Goal: Task Accomplishment & Management: Complete application form

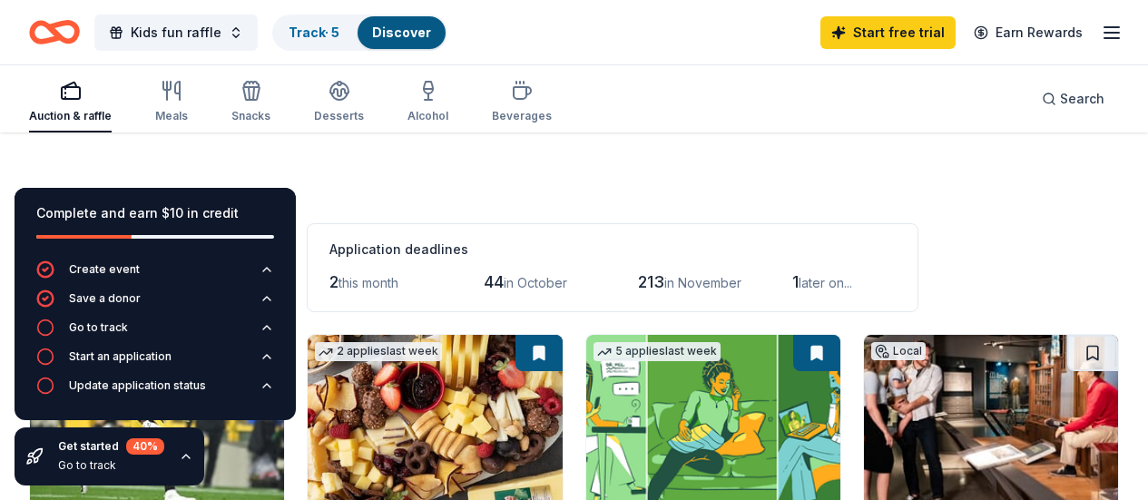
scroll to position [91, 0]
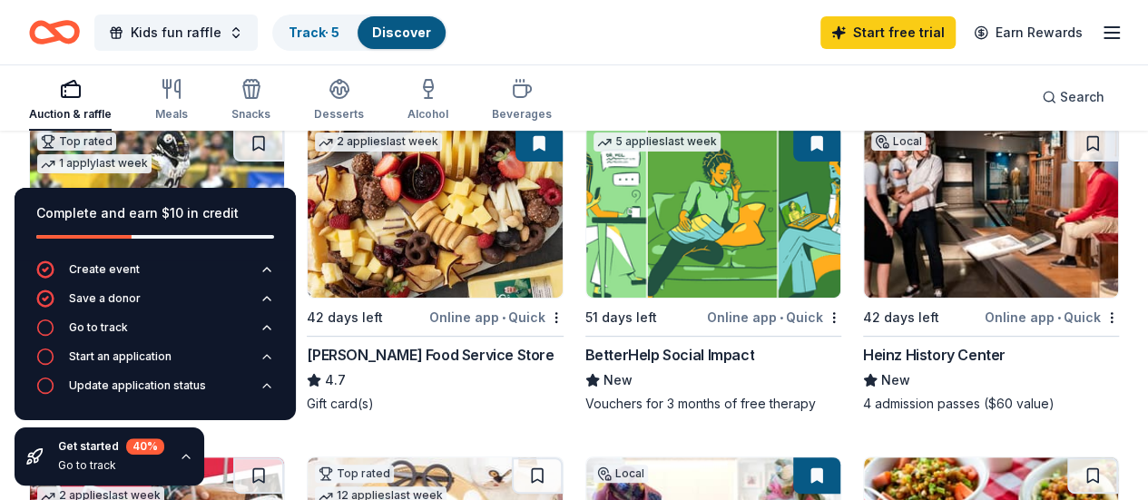
scroll to position [182, 0]
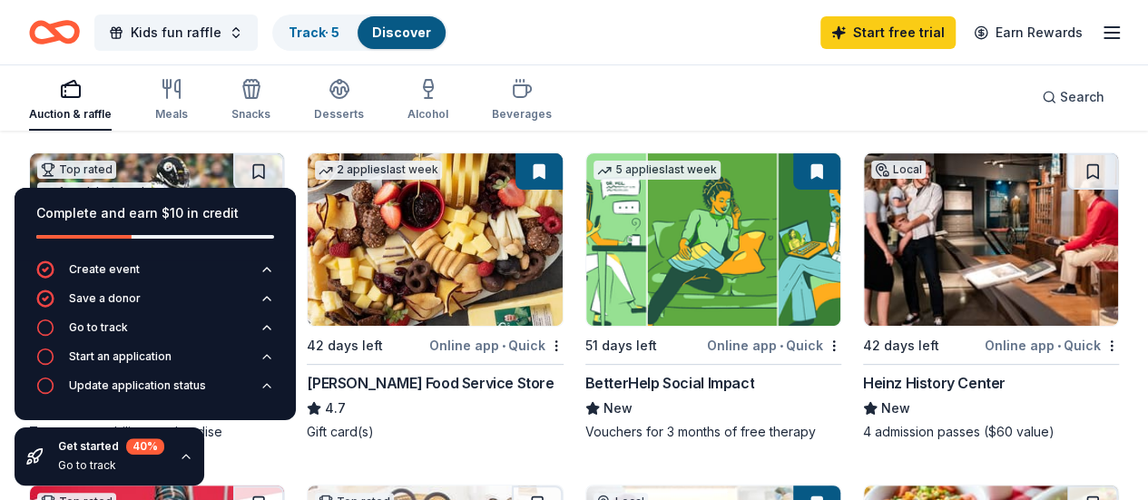
click at [864, 239] on img at bounding box center [991, 239] width 254 height 172
click at [721, 70] on div "Auction & raffle Meals Snacks Desserts Alcohol Beverages Search" at bounding box center [574, 97] width 1090 height 67
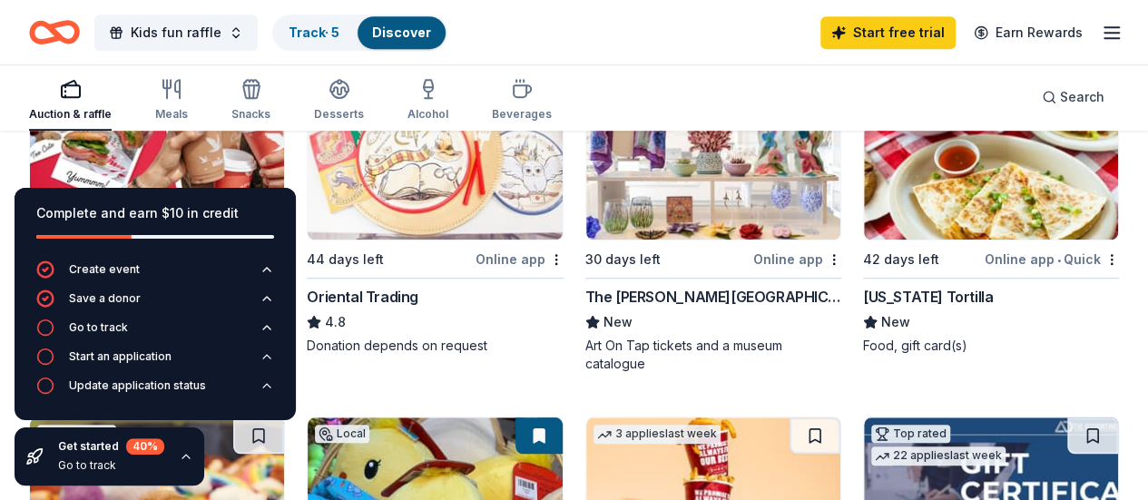
scroll to position [603, 0]
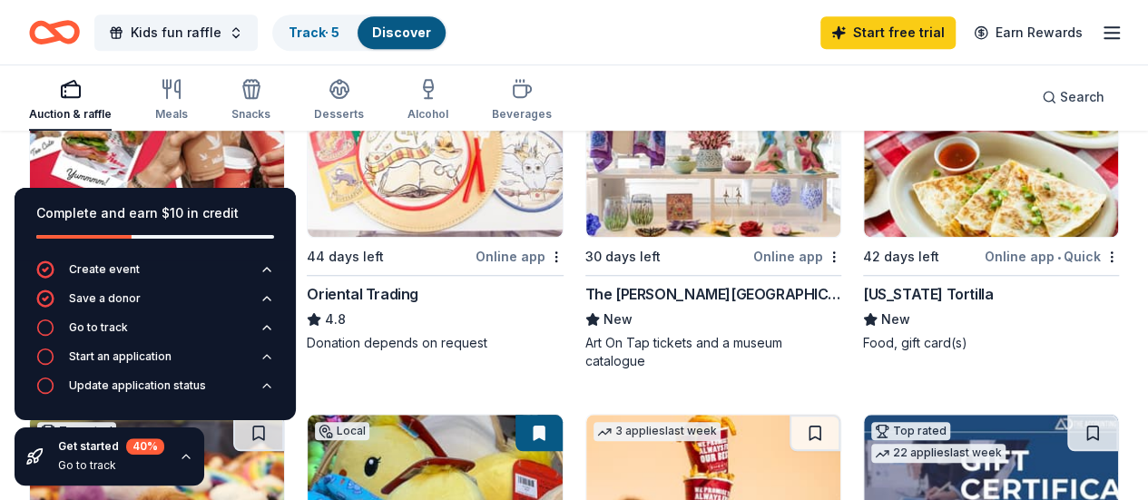
click at [562, 415] on img at bounding box center [435, 501] width 254 height 172
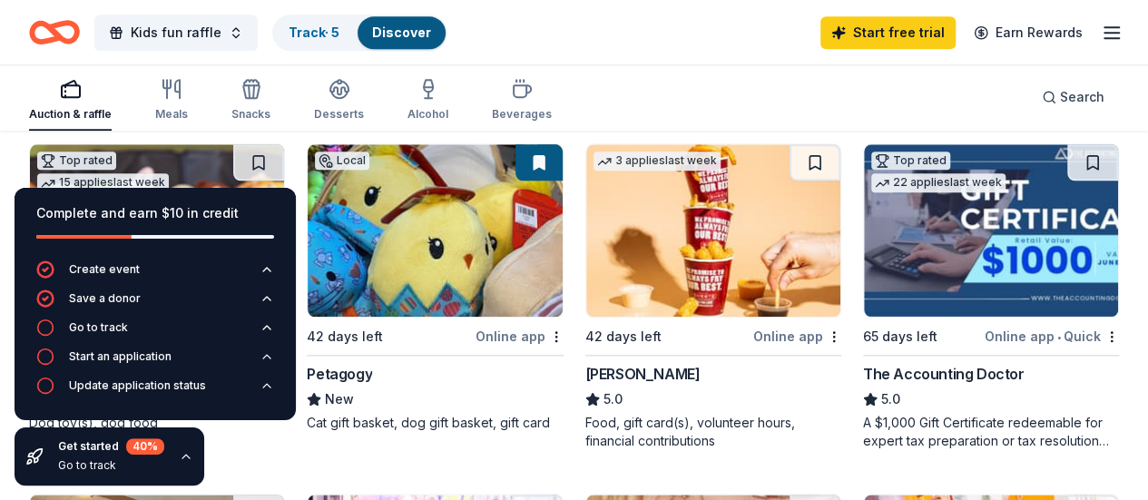
scroll to position [875, 0]
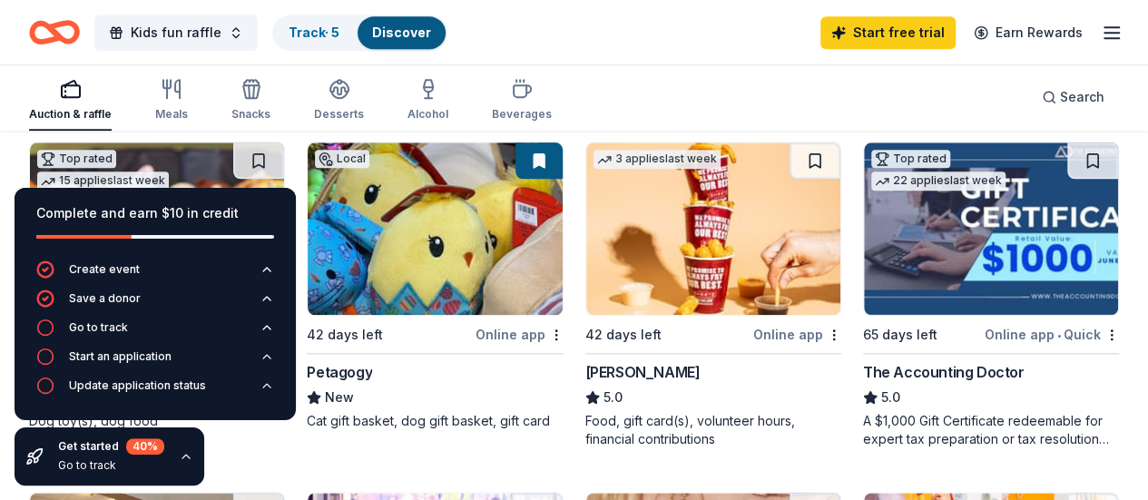
click at [180, 457] on icon "button" at bounding box center [186, 456] width 15 height 15
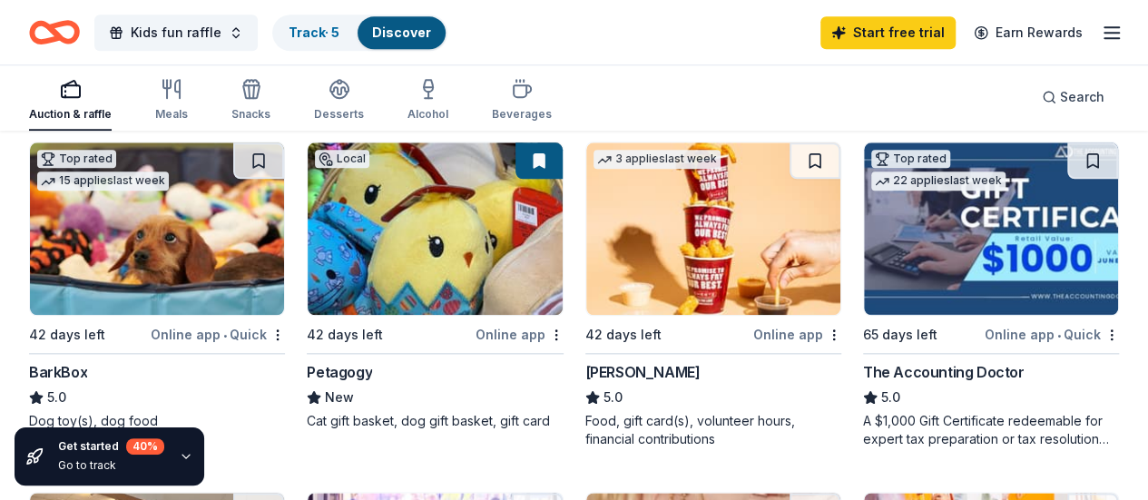
scroll to position [966, 0]
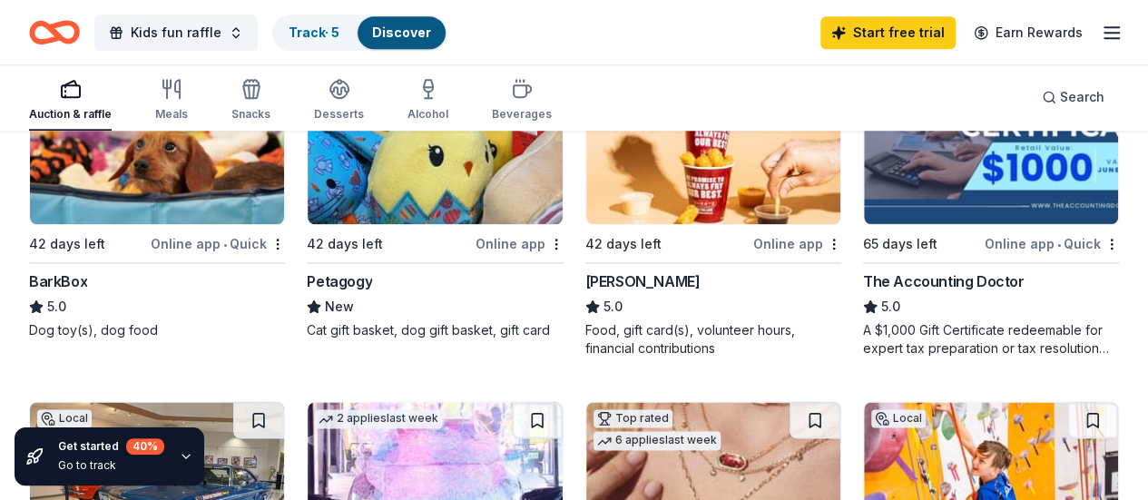
click at [586, 193] on img at bounding box center [713, 138] width 254 height 172
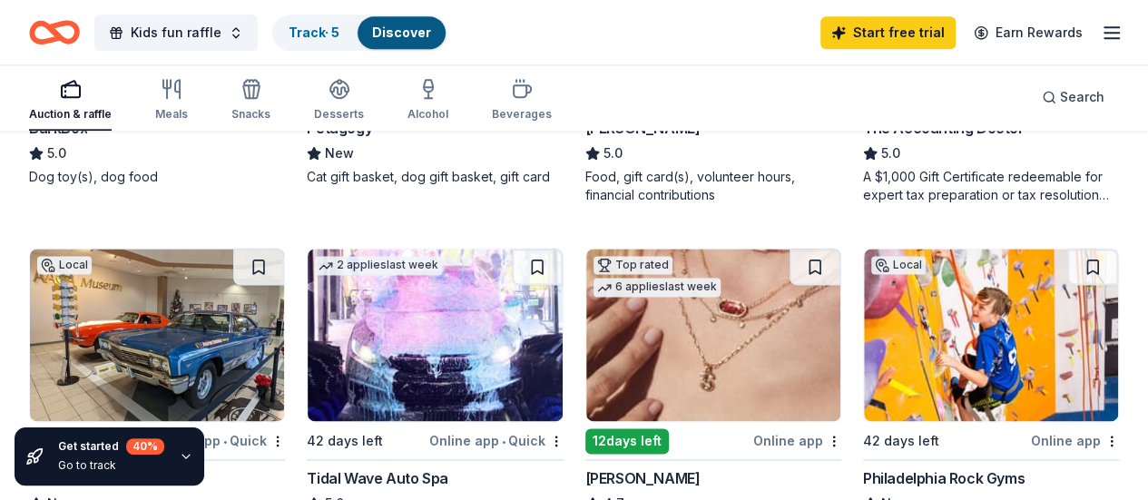
scroll to position [1147, 0]
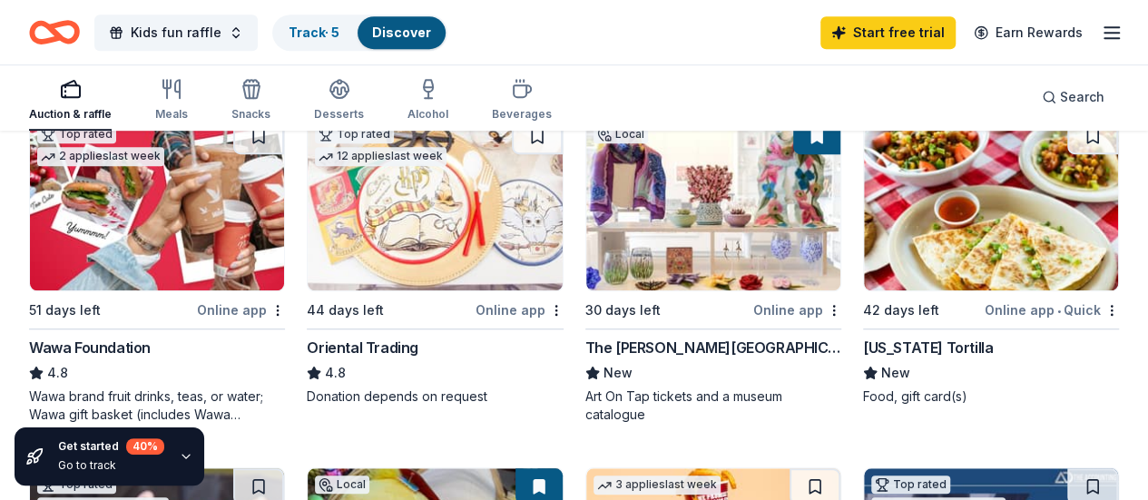
scroll to position [508, 0]
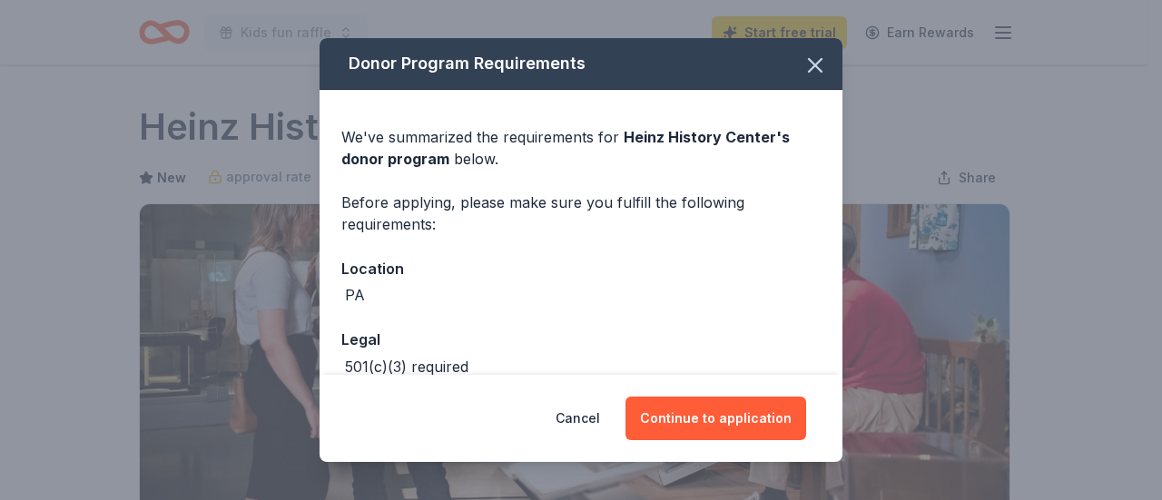
scroll to position [363, 0]
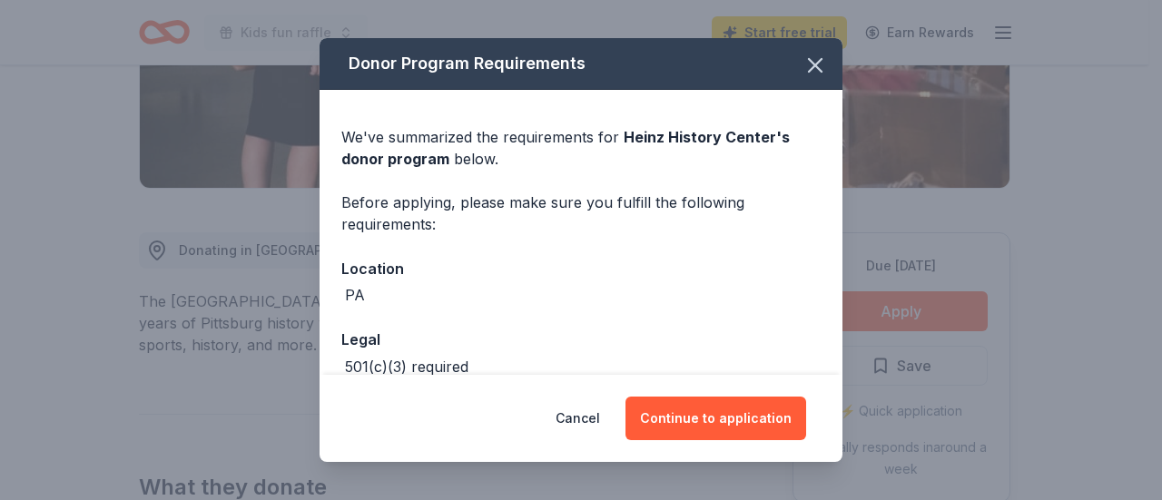
click at [693, 418] on button "Continue to application" at bounding box center [715, 419] width 181 height 44
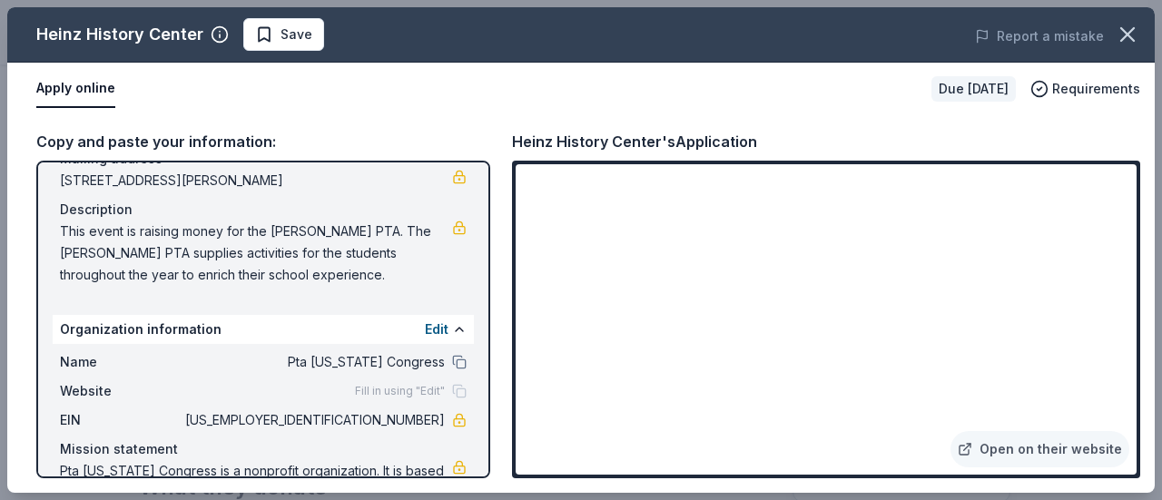
scroll to position [34, 0]
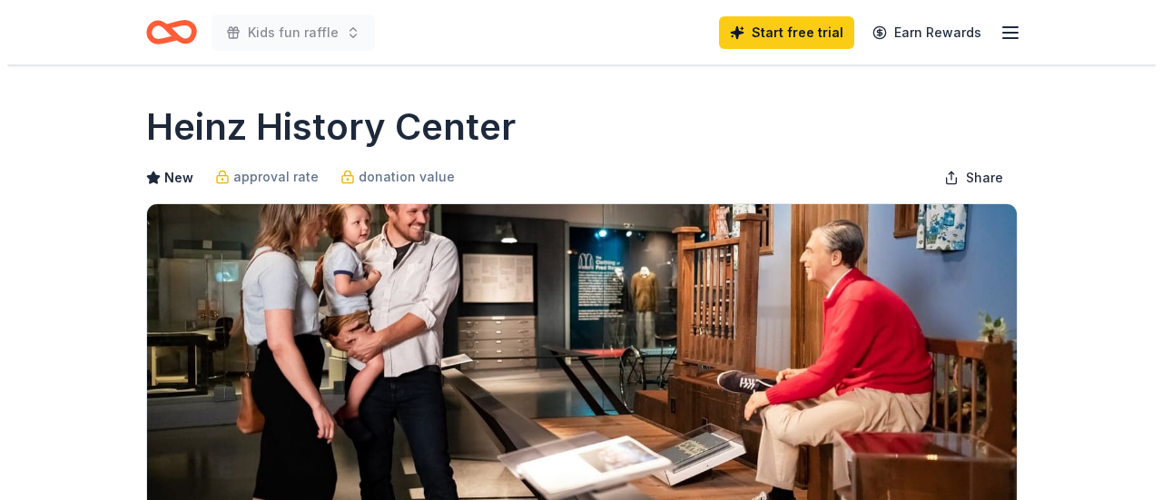
scroll to position [363, 0]
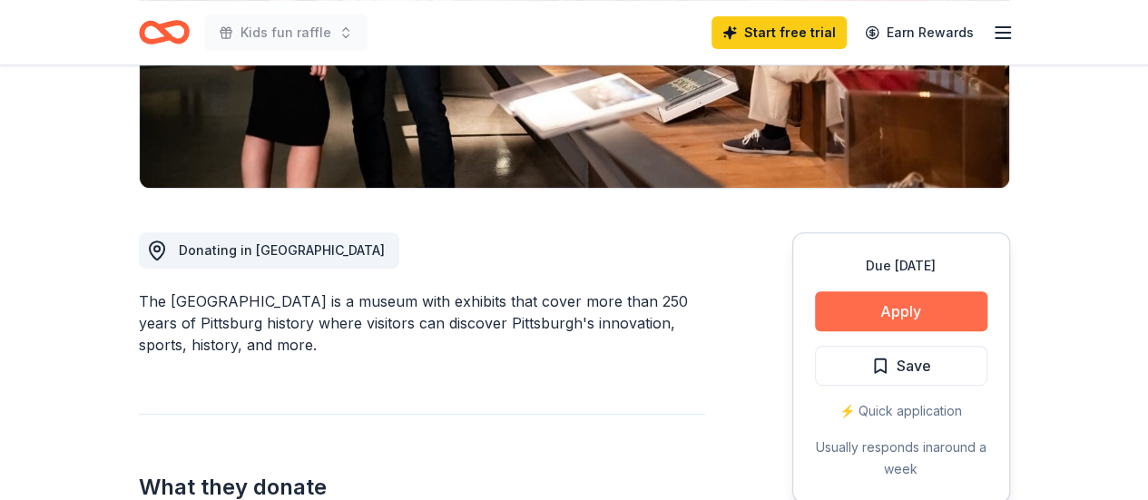
click at [894, 303] on button "Apply" at bounding box center [901, 311] width 172 height 40
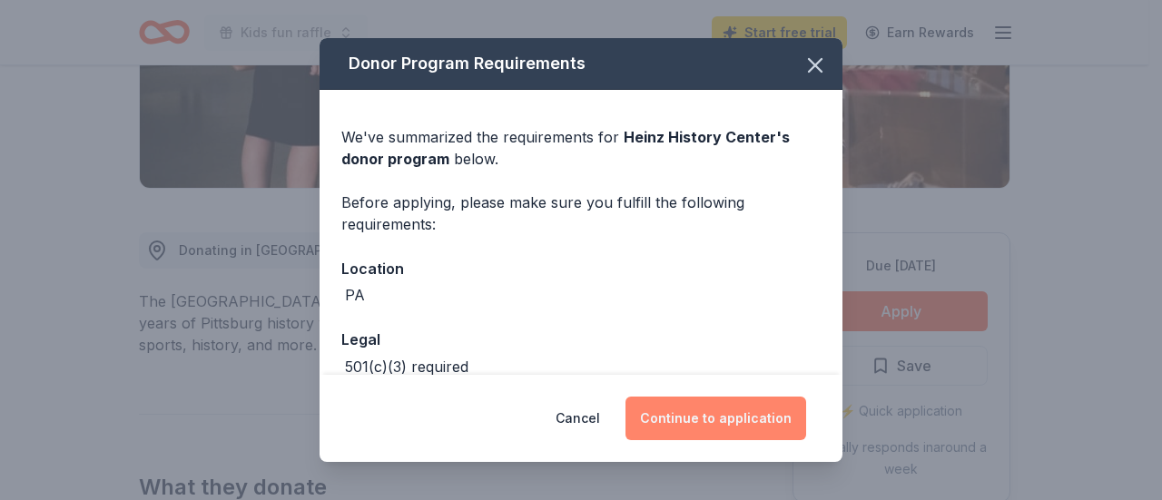
click at [704, 417] on button "Continue to application" at bounding box center [715, 419] width 181 height 44
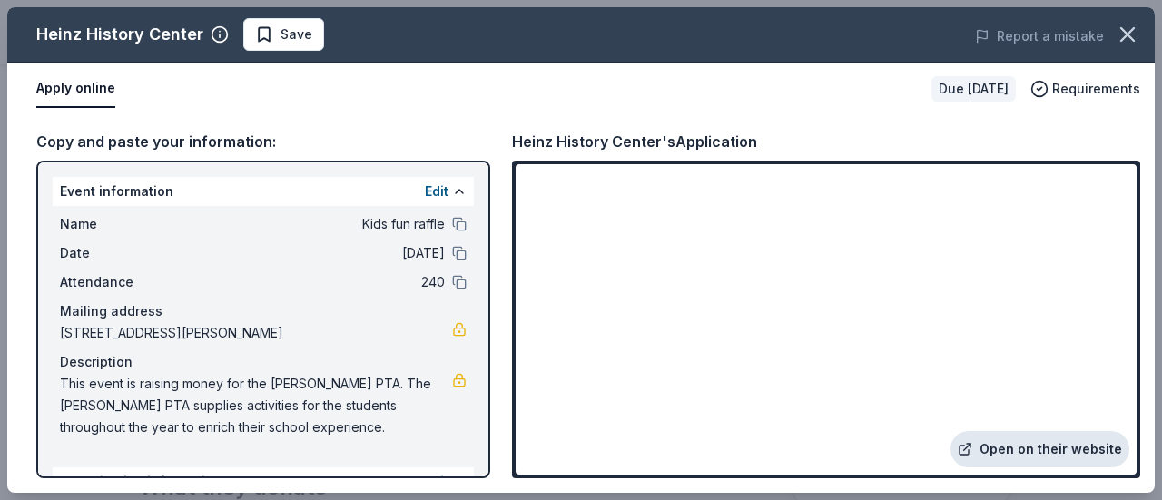
click at [1024, 453] on link "Open on their website" at bounding box center [1039, 449] width 179 height 36
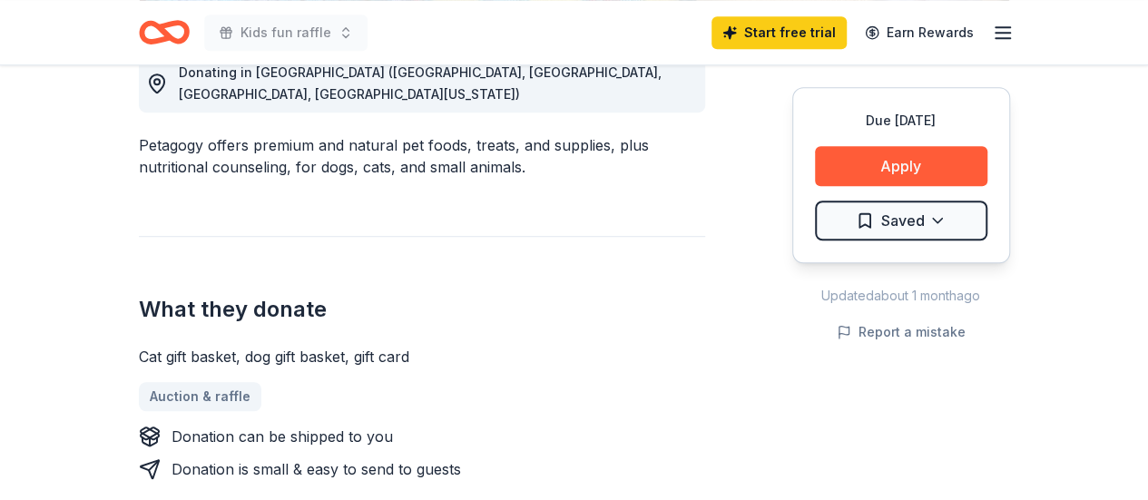
scroll to position [545, 0]
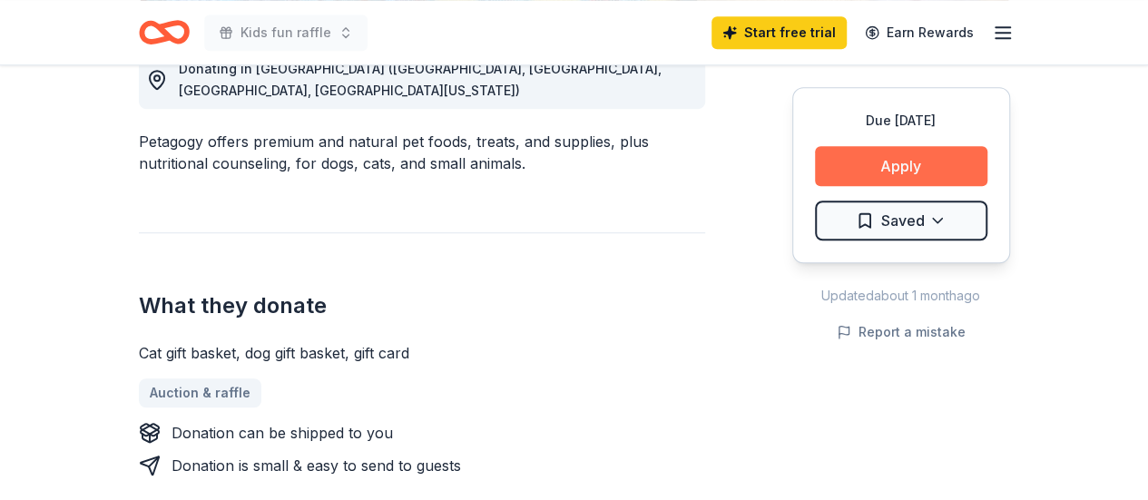
click at [936, 159] on button "Apply" at bounding box center [901, 166] width 172 height 40
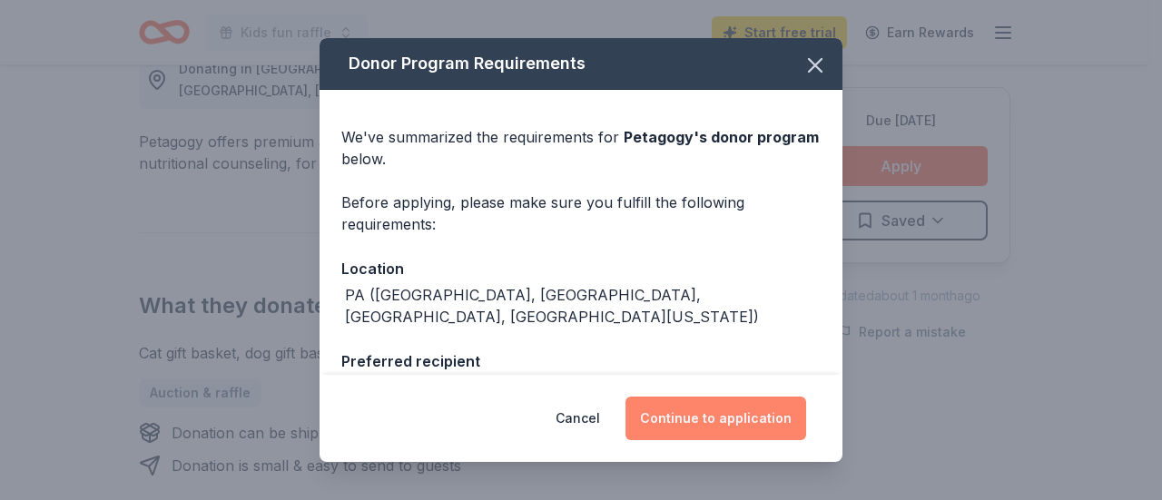
click at [712, 418] on button "Continue to application" at bounding box center [715, 419] width 181 height 44
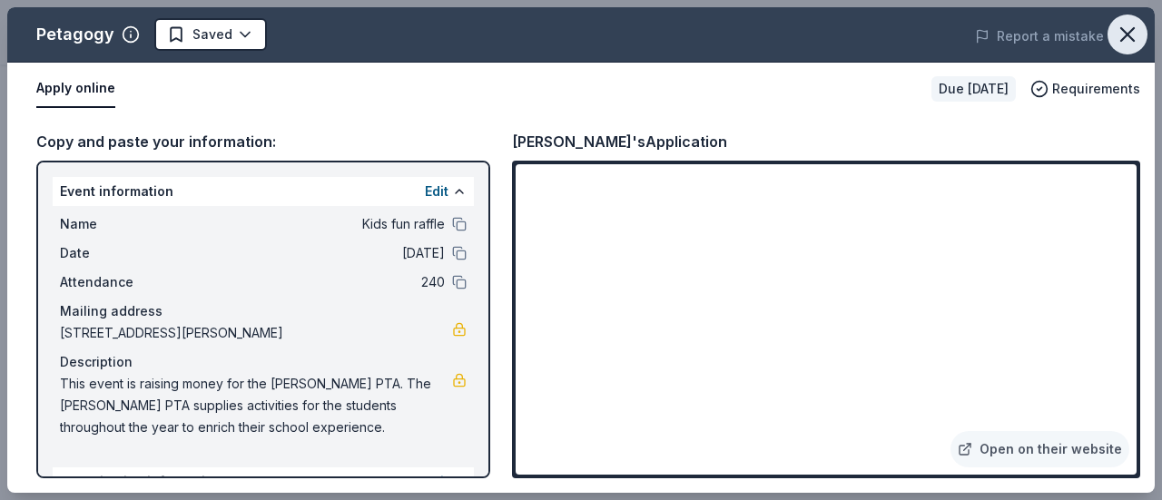
click at [1130, 39] on icon "button" at bounding box center [1127, 34] width 25 height 25
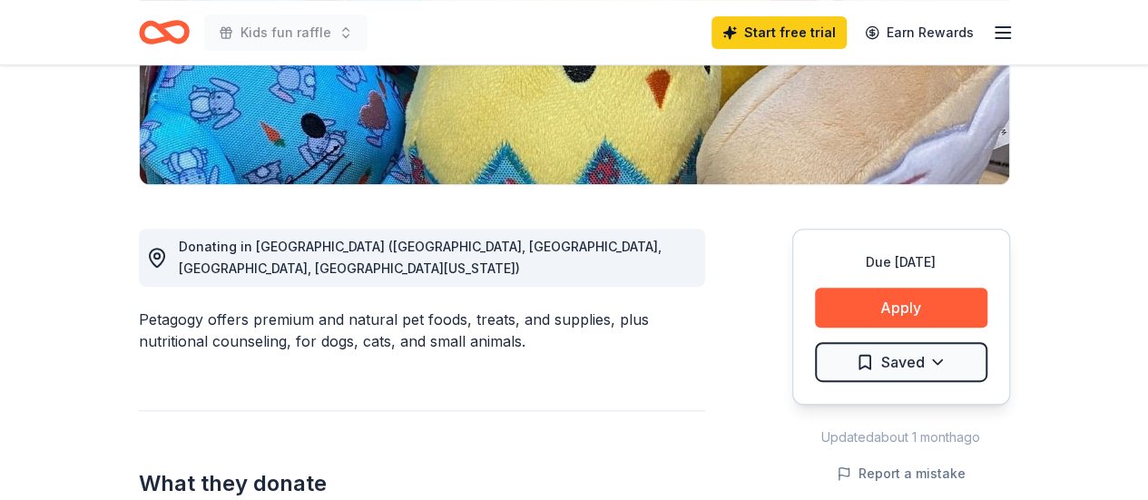
scroll to position [272, 0]
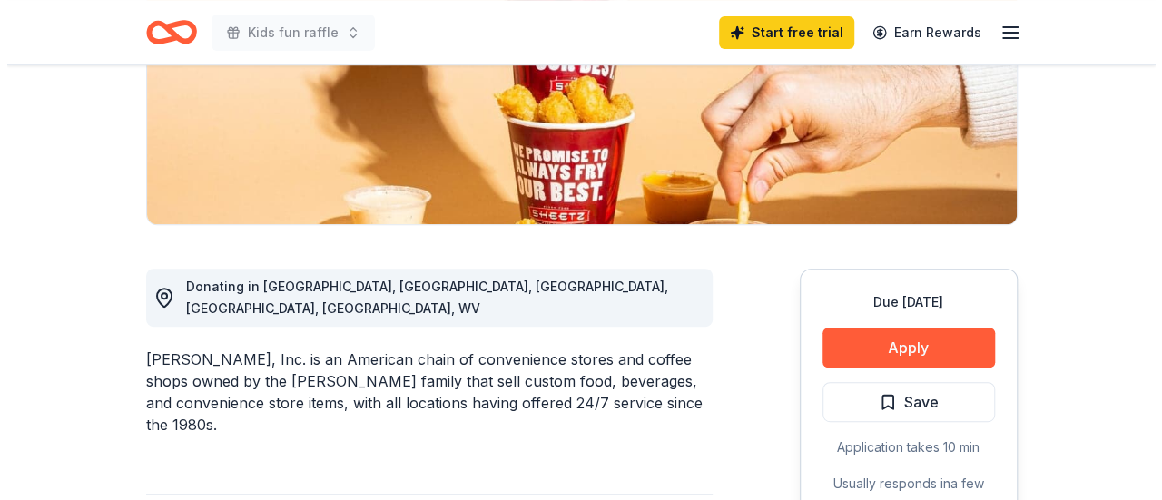
scroll to position [363, 0]
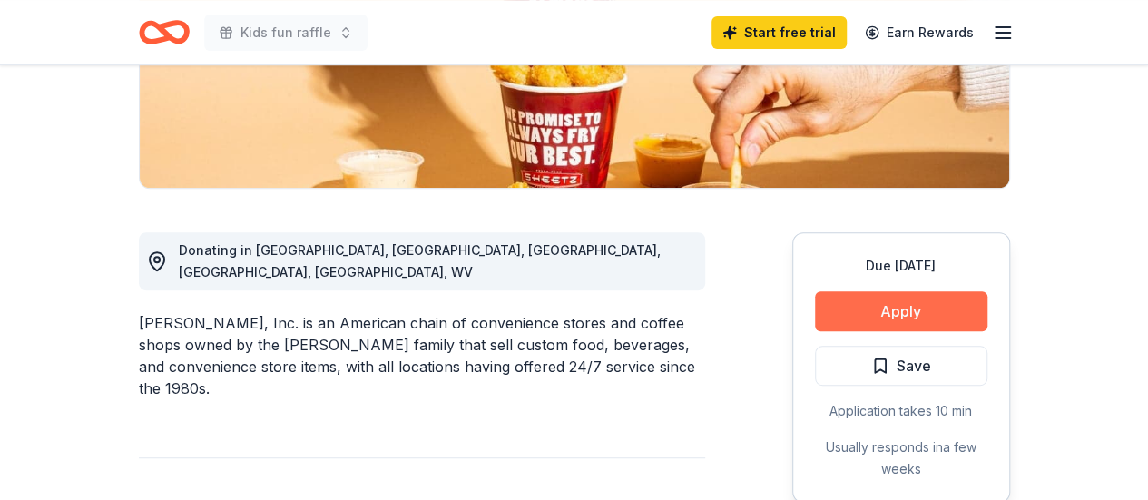
click at [915, 304] on button "Apply" at bounding box center [901, 311] width 172 height 40
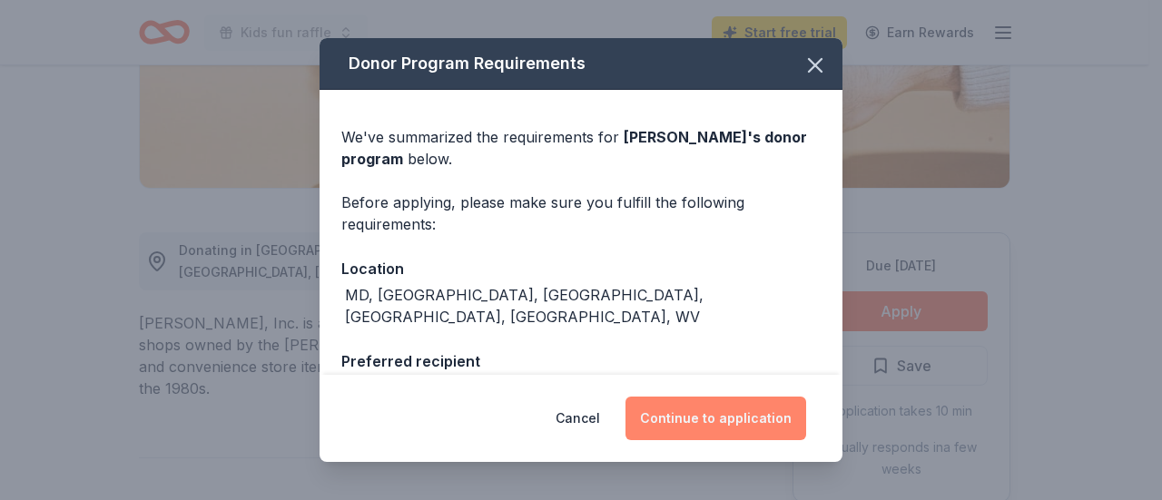
click at [737, 419] on button "Continue to application" at bounding box center [715, 419] width 181 height 44
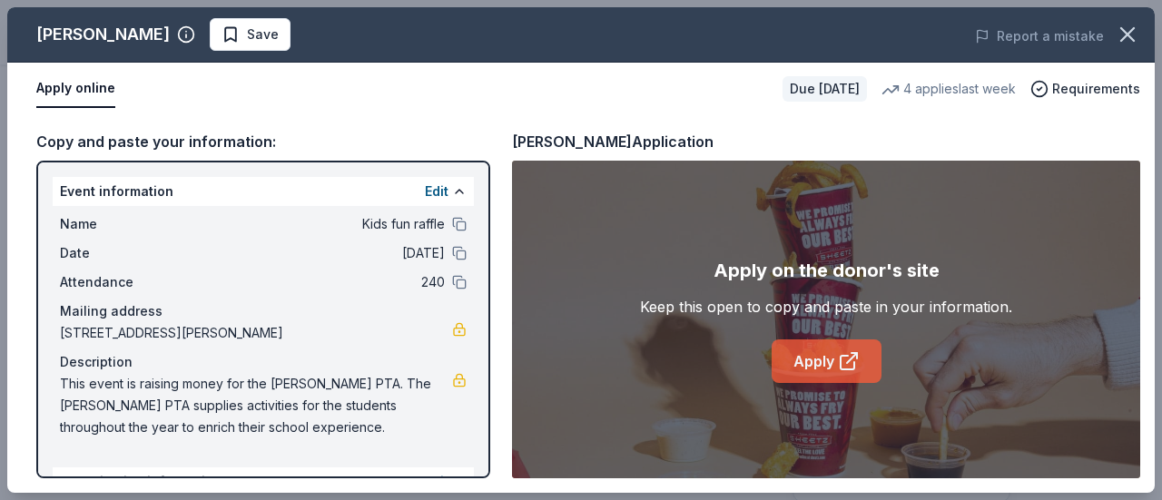
click at [824, 364] on link "Apply" at bounding box center [827, 361] width 110 height 44
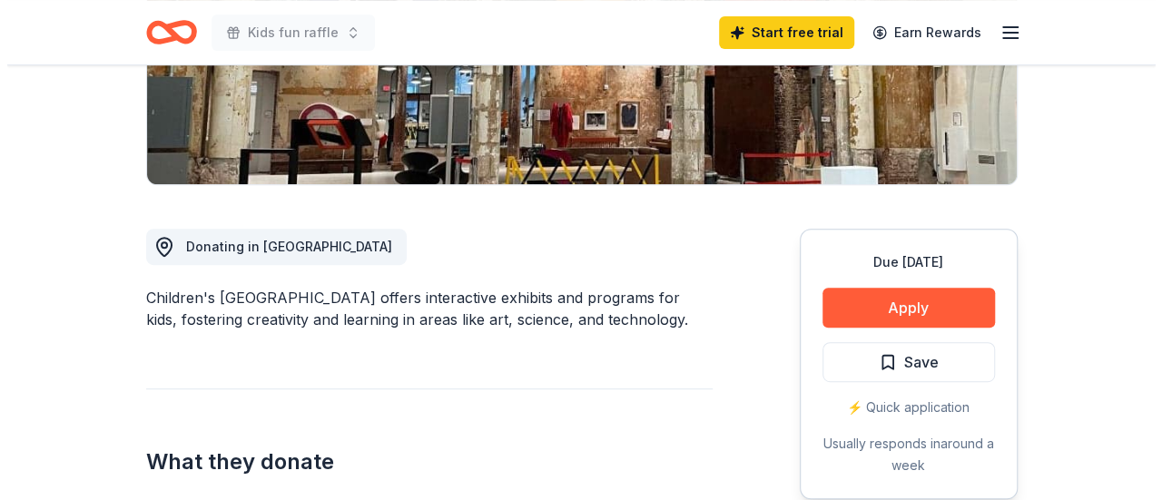
scroll to position [454, 0]
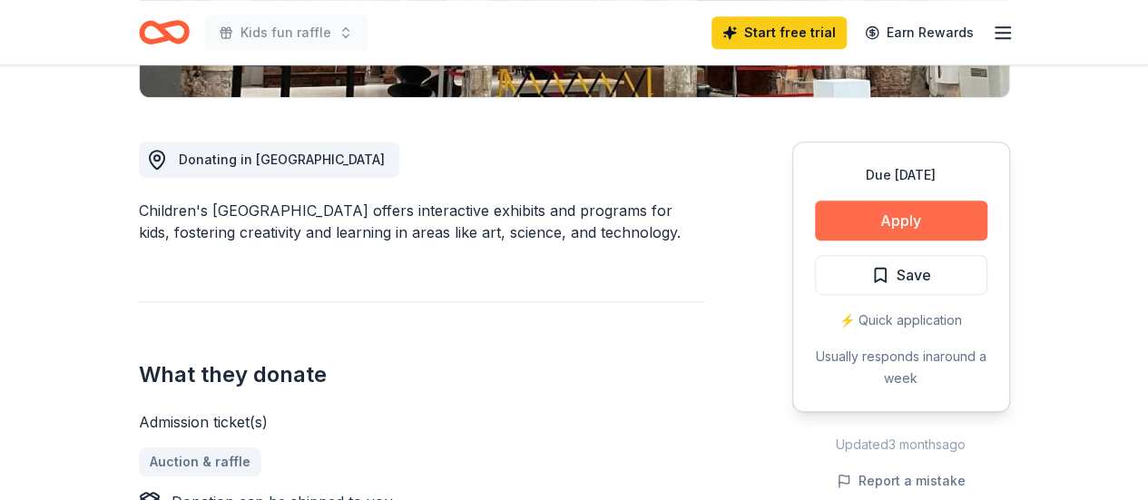
click at [895, 219] on button "Apply" at bounding box center [901, 221] width 172 height 40
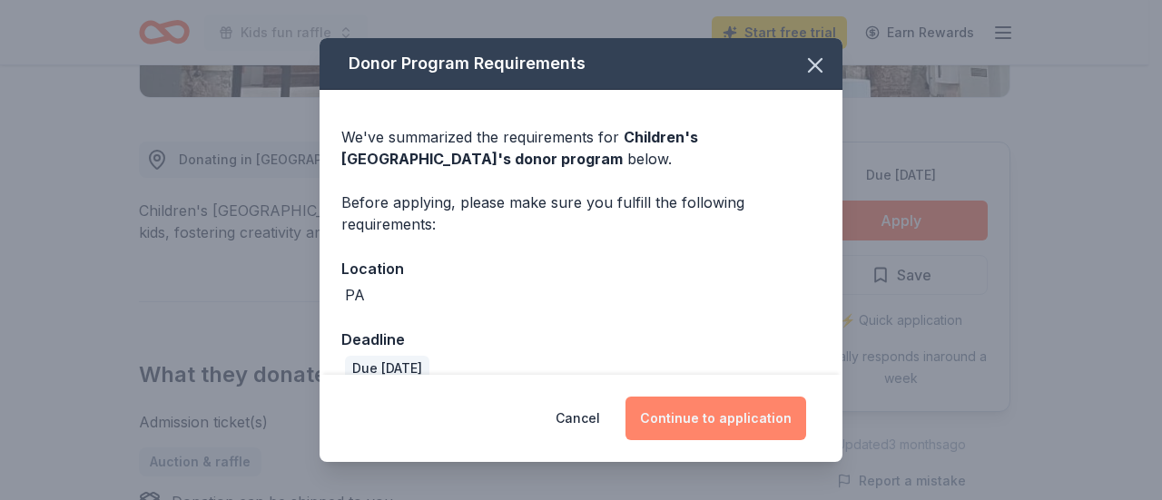
click at [723, 421] on button "Continue to application" at bounding box center [715, 419] width 181 height 44
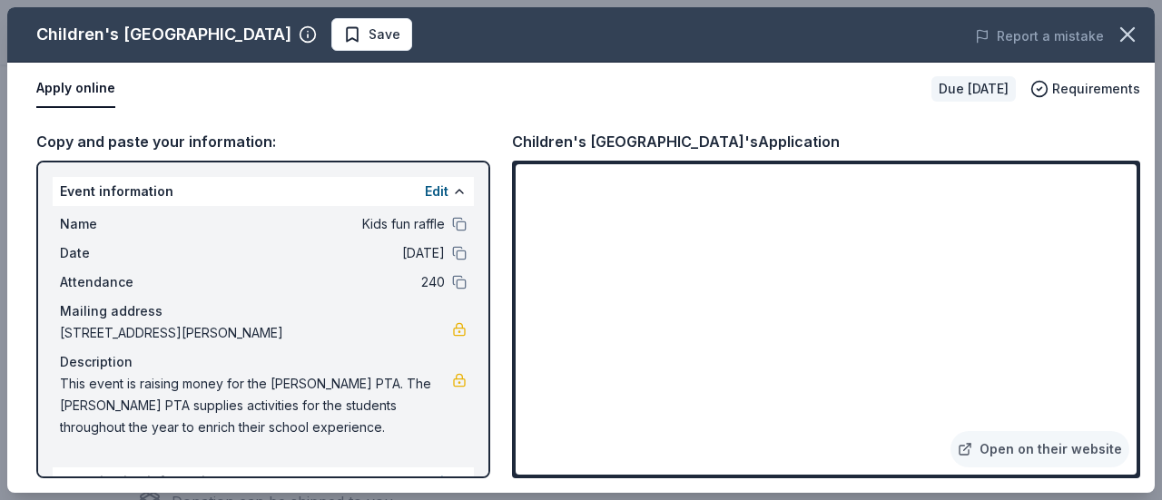
drag, startPoint x: 166, startPoint y: 330, endPoint x: 136, endPoint y: 333, distance: 30.1
click at [136, 333] on span "[STREET_ADDRESS][PERSON_NAME]" at bounding box center [256, 333] width 392 height 22
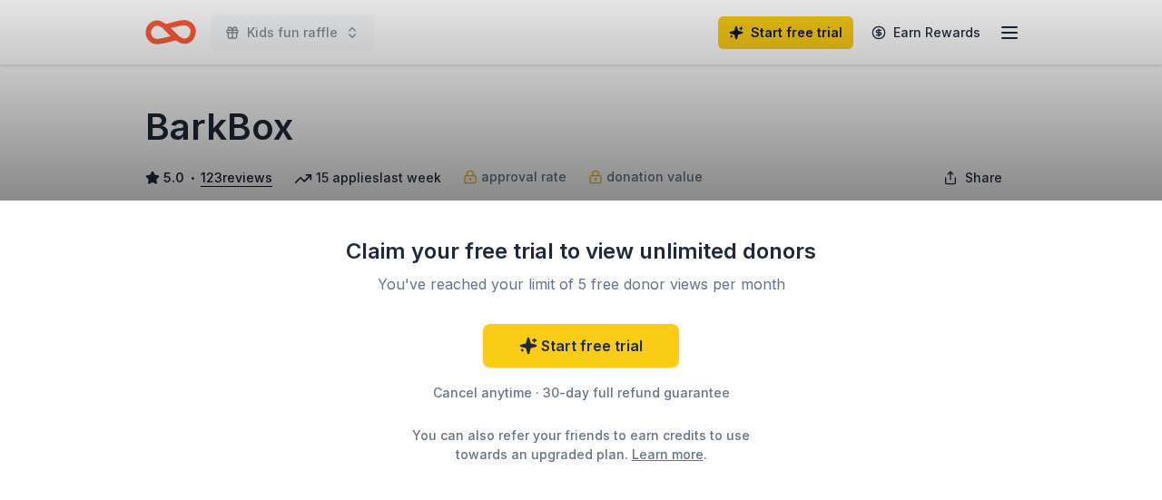
scroll to position [454, 0]
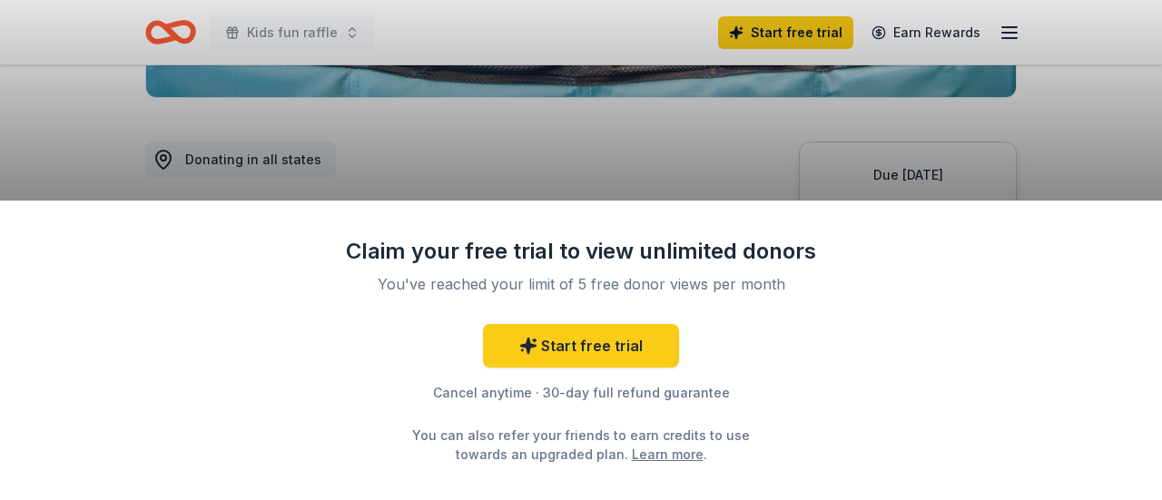
click at [1022, 124] on div "Claim your free trial to view unlimited donors You've reached your limit of 5 f…" at bounding box center [581, 250] width 1162 height 500
click at [1058, 165] on div "Claim your free trial to view unlimited donors You've reached your limit of 5 f…" at bounding box center [581, 250] width 1162 height 500
click at [1020, 137] on div "Claim your free trial to view unlimited donors You've reached your limit of 5 f…" at bounding box center [581, 250] width 1162 height 500
